Goal: Consume media (video, audio): Watch videos, listen to music or podcasts

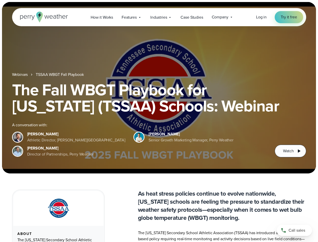
click at [159, 121] on div "The Fall WBGT Playbook for [US_STATE] (TSSAA) Schools: Webinar A conversation w…" at bounding box center [159, 120] width 294 height 76
click at [159, 17] on span "Industries" at bounding box center [158, 17] width 17 height 6
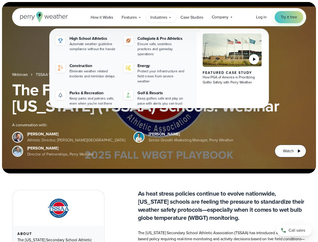
click at [159, 88] on h1 "The Fall WBGT Playbook for [US_STATE] (TSSAA) Schools: Webinar" at bounding box center [159, 98] width 294 height 32
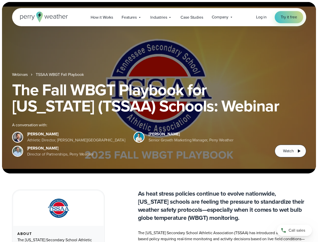
click at [60, 75] on link "TSSAA WBGT Fall Playbook" at bounding box center [60, 74] width 48 height 6
click at [290, 151] on span "Watch" at bounding box center [288, 151] width 11 height 6
